Goal: Information Seeking & Learning: Learn about a topic

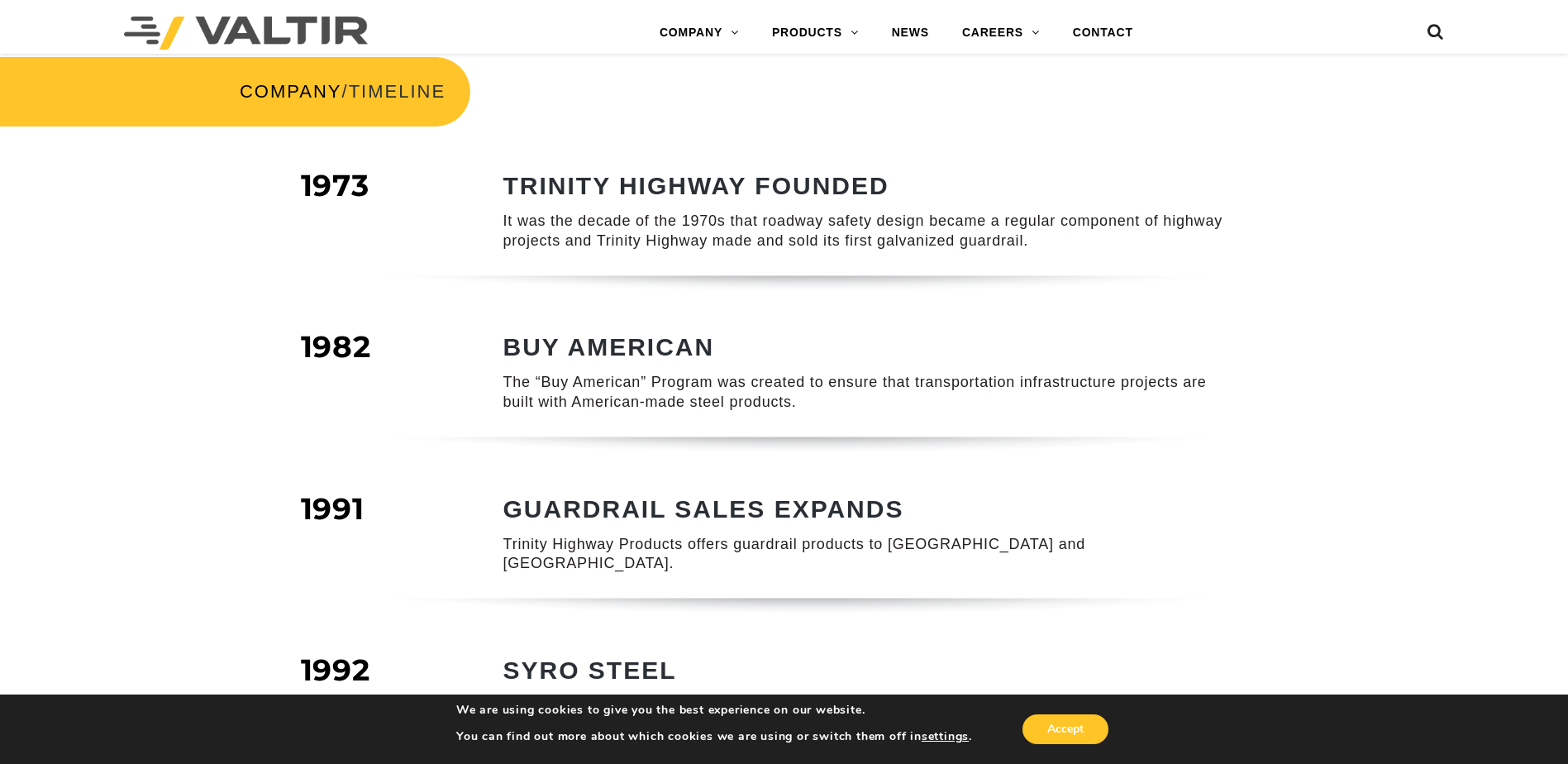
scroll to position [441, 0]
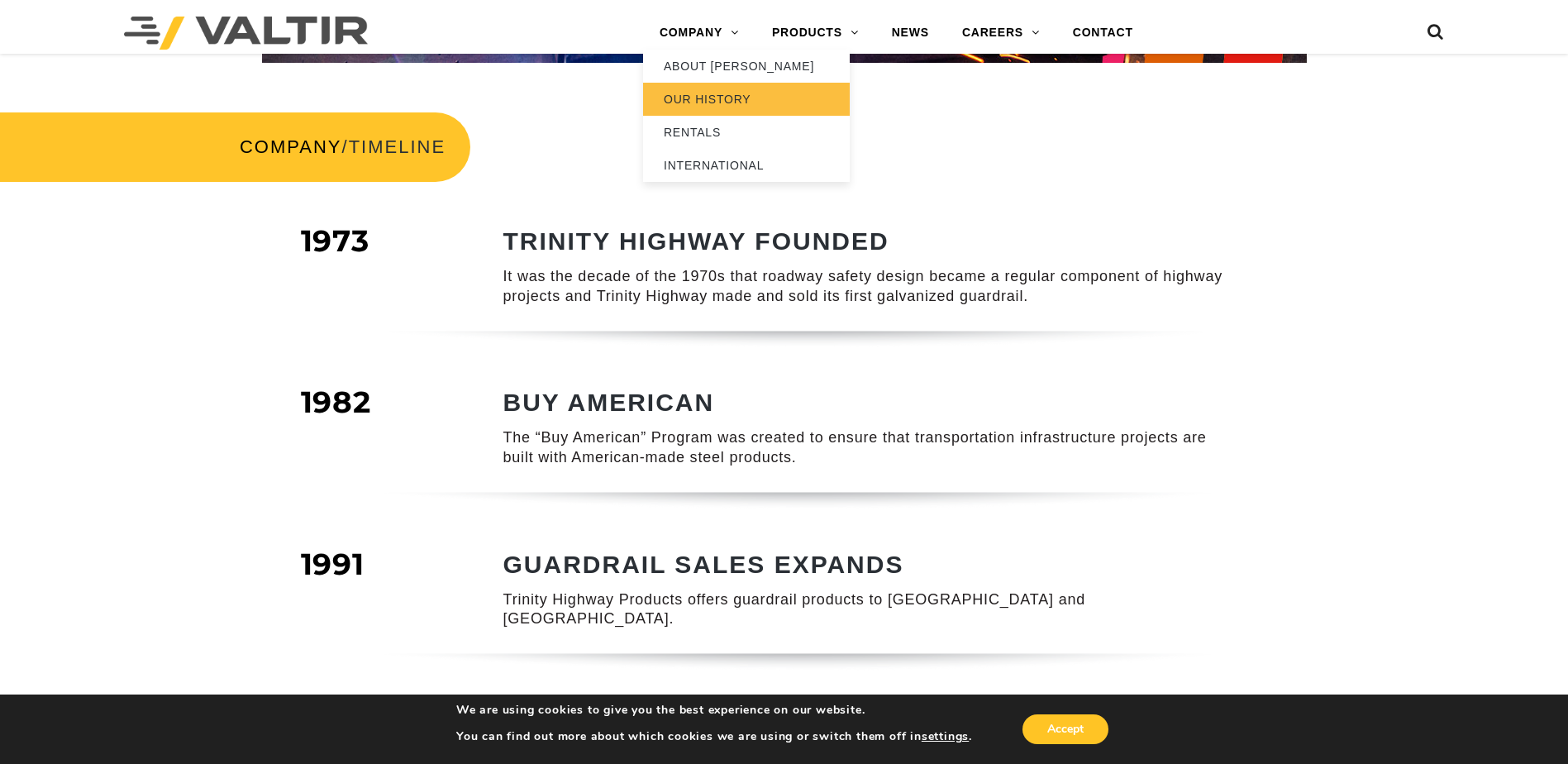
click at [726, 97] on link "OUR HISTORY" at bounding box center [746, 98] width 206 height 33
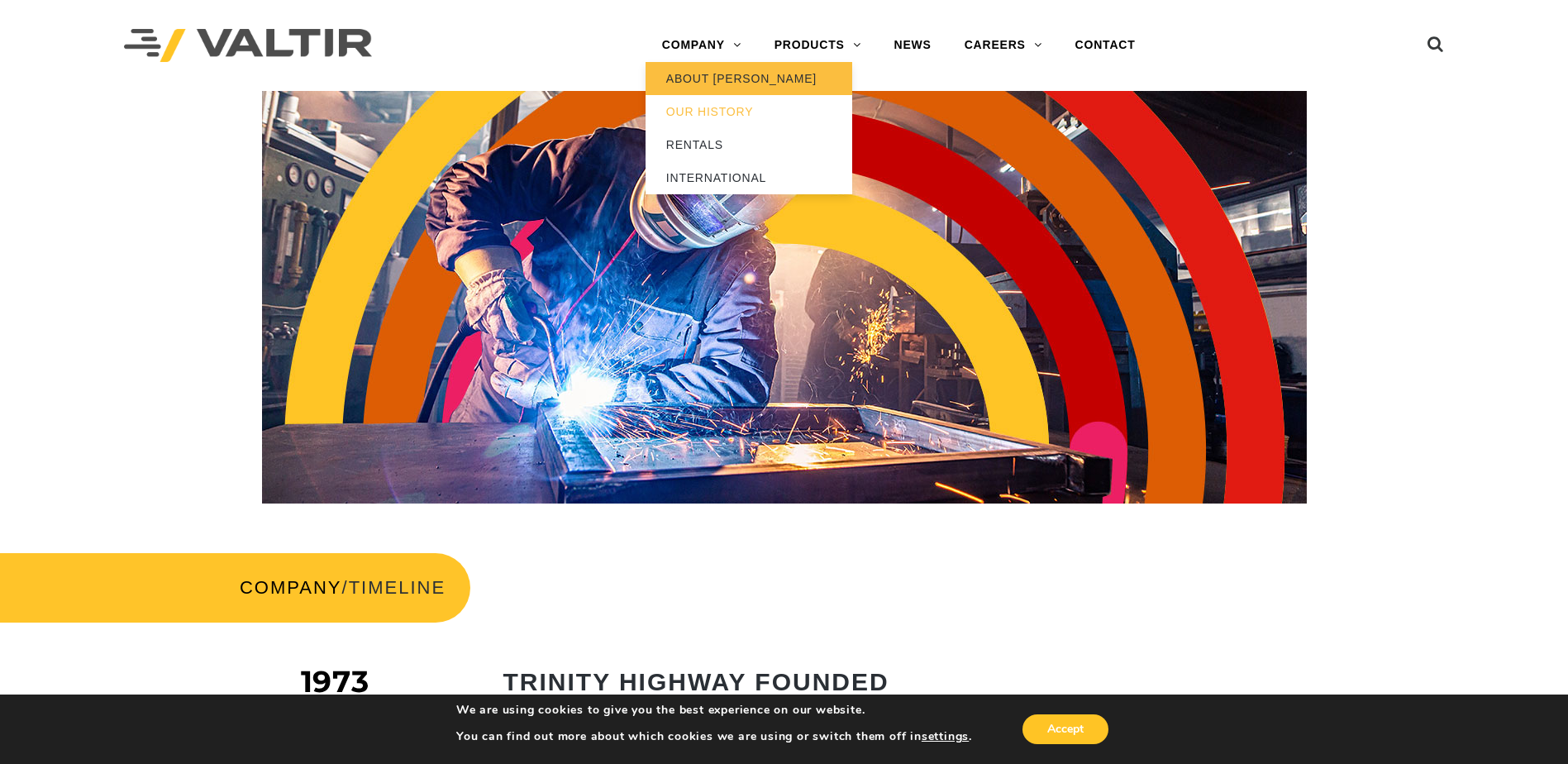
click at [716, 75] on link "ABOUT [PERSON_NAME]" at bounding box center [749, 78] width 206 height 33
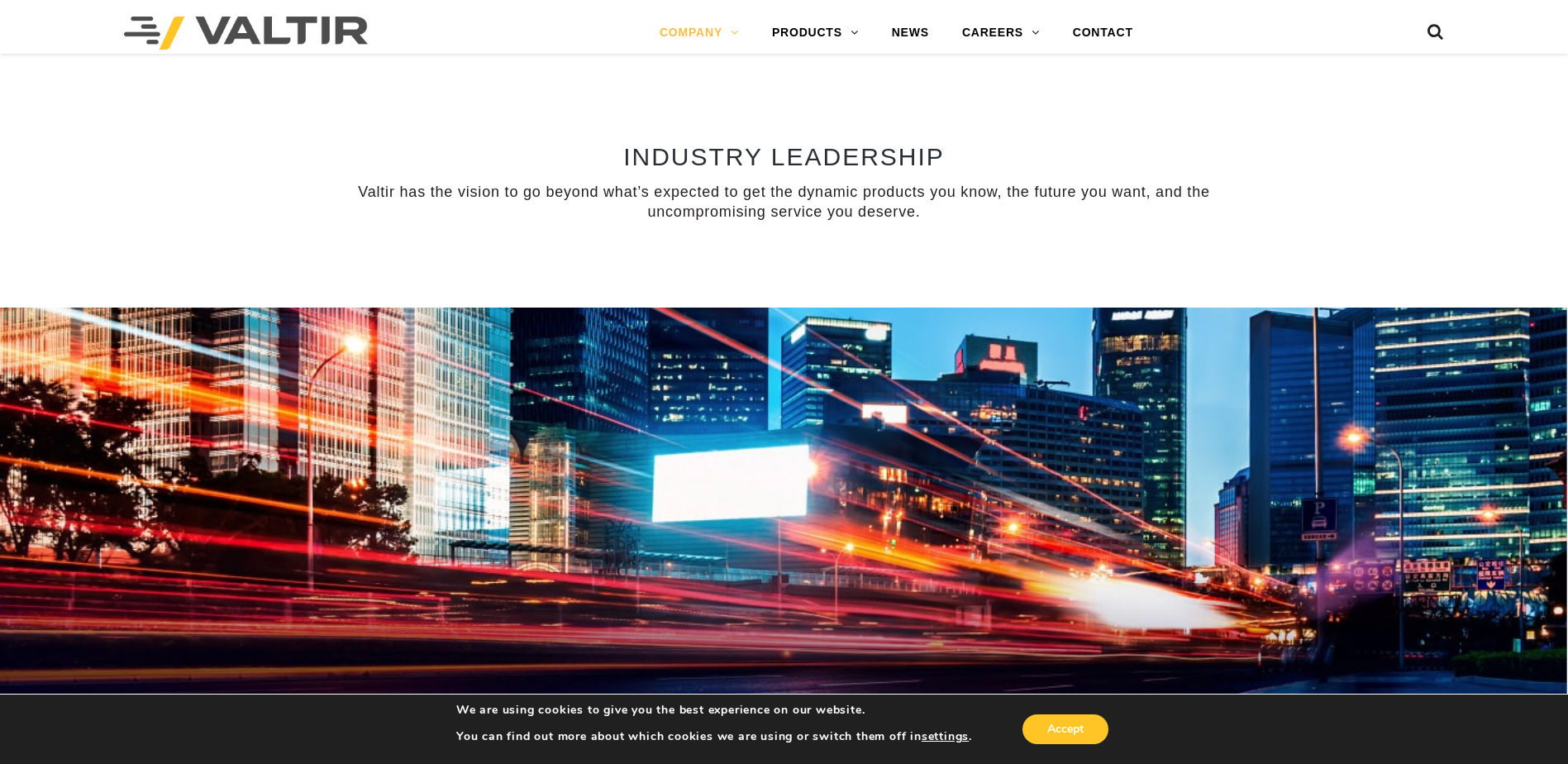
scroll to position [1323, 0]
